Goal: Check status: Check status

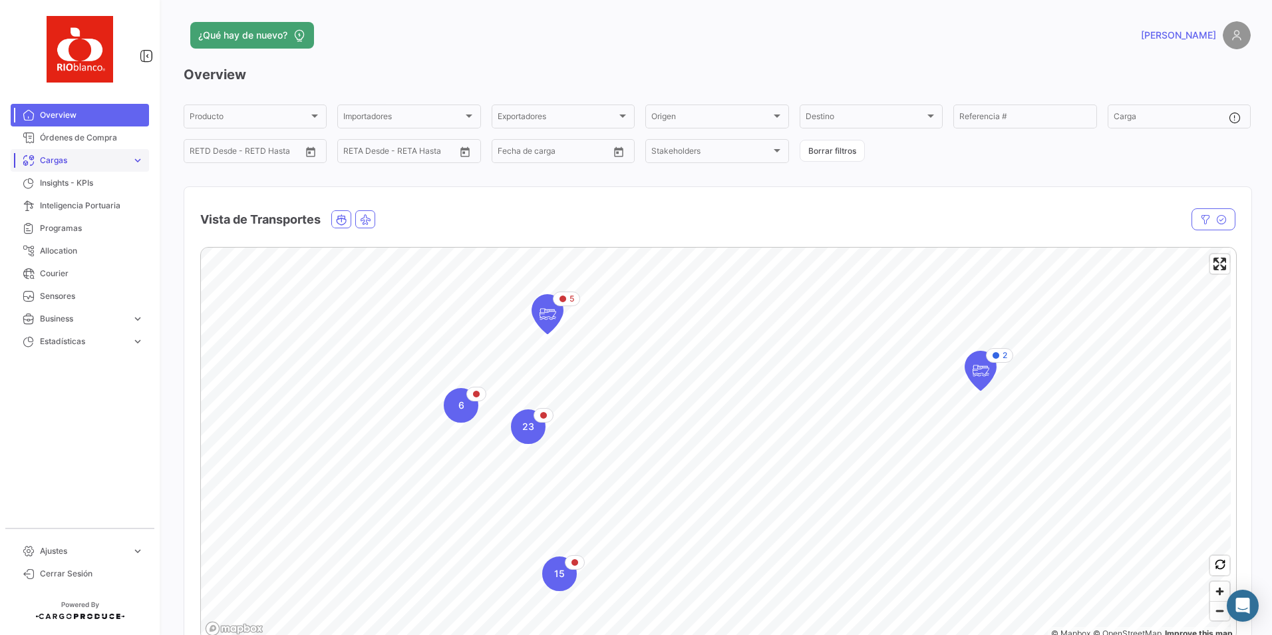
click at [84, 156] on span "Cargas" at bounding box center [83, 160] width 86 height 12
click at [82, 206] on span "Cargas Marítimas" at bounding box center [68, 211] width 67 height 12
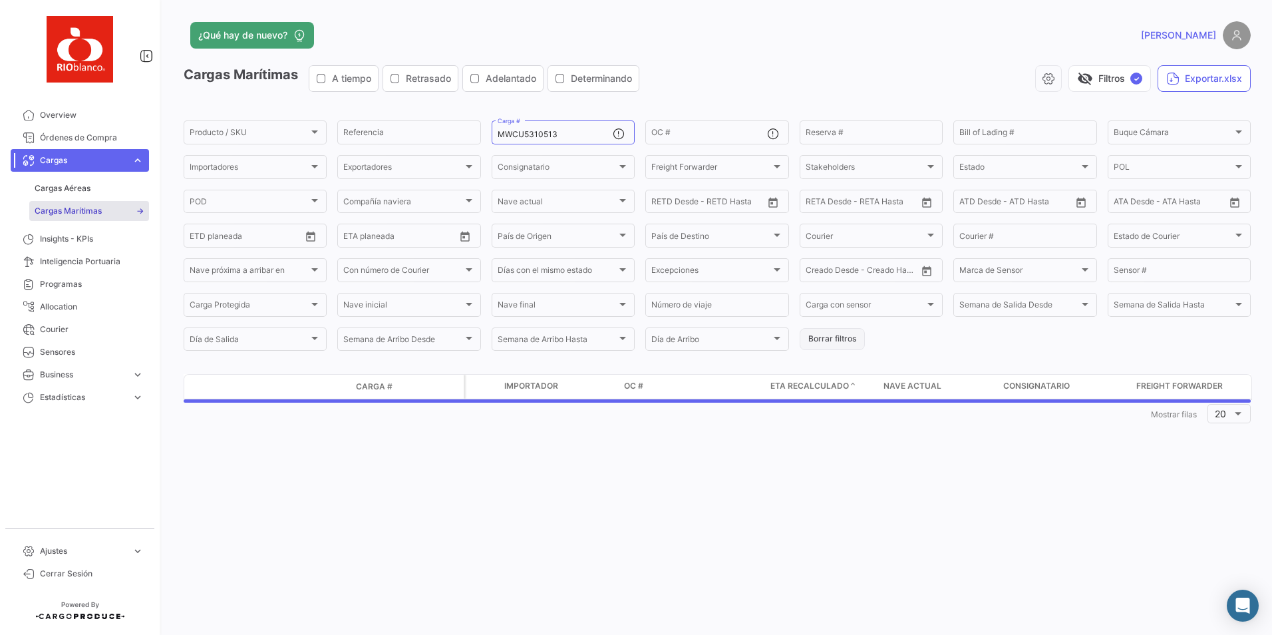
click at [819, 335] on button "Borrar filtros" at bounding box center [832, 339] width 65 height 22
click at [522, 131] on input "Carga #" at bounding box center [555, 134] width 115 height 9
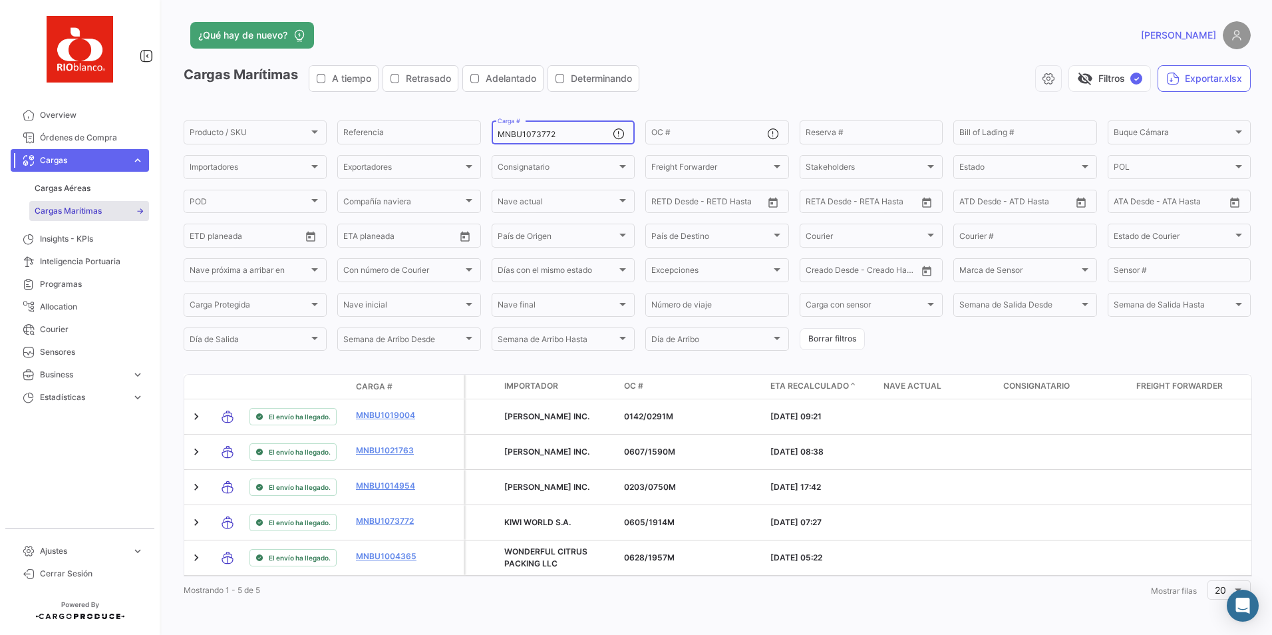
type input "MNBU1073772"
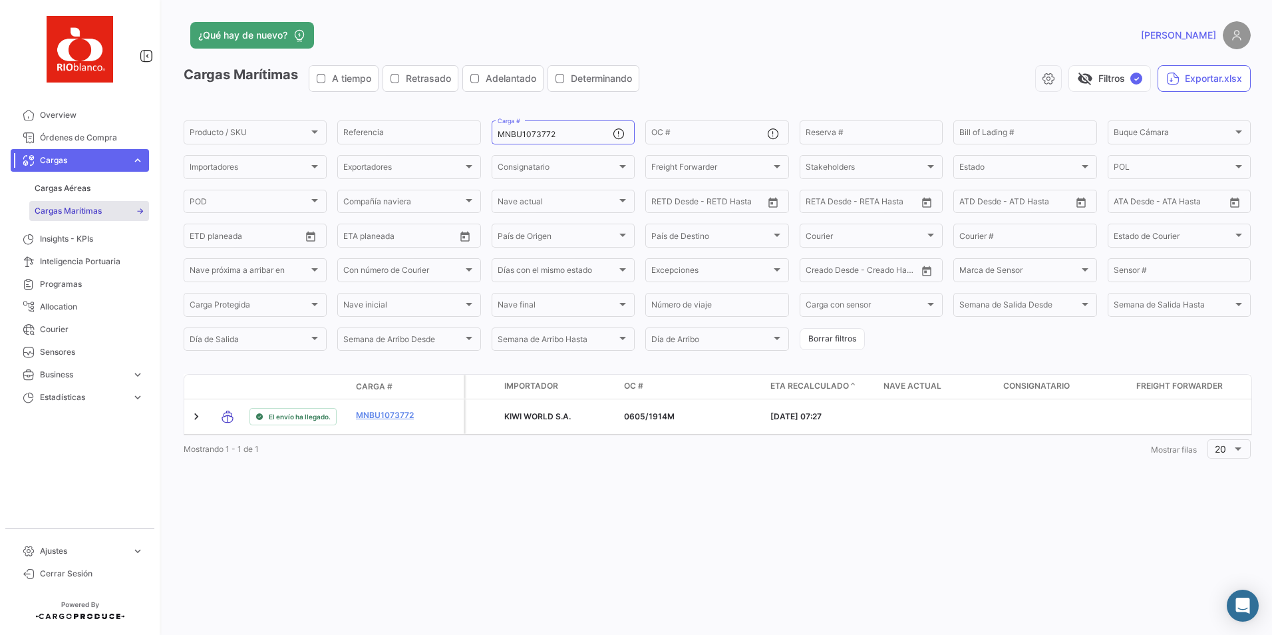
click at [436, 490] on div "¿Qué hay de nuevo? [PERSON_NAME] Marítimas A tiempo Retrasado Adelantado Determ…" at bounding box center [717, 317] width 1110 height 635
click at [658, 529] on div "¿Qué hay de nuevo? [PERSON_NAME] Marítimas A tiempo Retrasado Adelantado Determ…" at bounding box center [717, 317] width 1110 height 635
click at [345, 496] on div "¿Qué hay de nuevo? [PERSON_NAME] Marítimas A tiempo Retrasado Adelantado Determ…" at bounding box center [717, 317] width 1110 height 635
drag, startPoint x: 271, startPoint y: 496, endPoint x: 233, endPoint y: 496, distance: 38.6
click at [269, 496] on div "¿Qué hay de nuevo? [PERSON_NAME] Marítimas A tiempo Retrasado Adelantado Determ…" at bounding box center [717, 317] width 1110 height 635
